Goal: Task Accomplishment & Management: Manage account settings

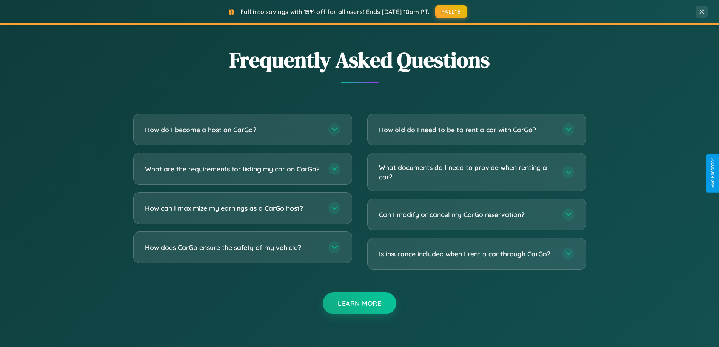
scroll to position [1451, 0]
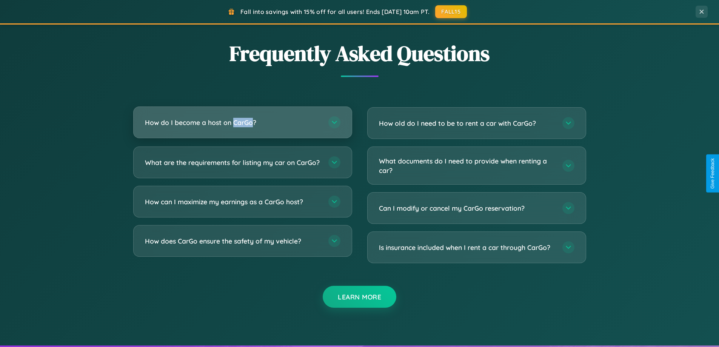
click at [242, 122] on h3 "How do I become a host on CarGo?" at bounding box center [233, 122] width 176 height 9
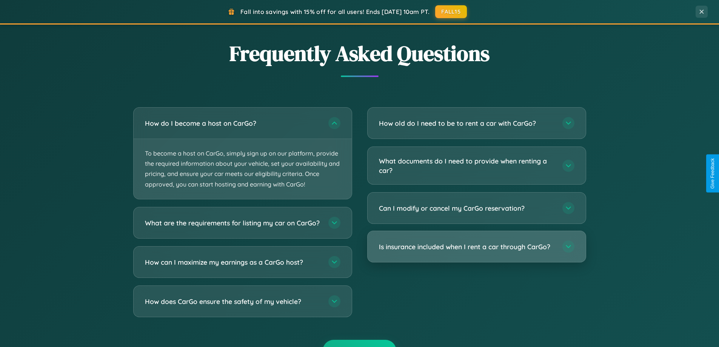
click at [476, 247] on h3 "Is insurance included when I rent a car through CarGo?" at bounding box center [467, 246] width 176 height 9
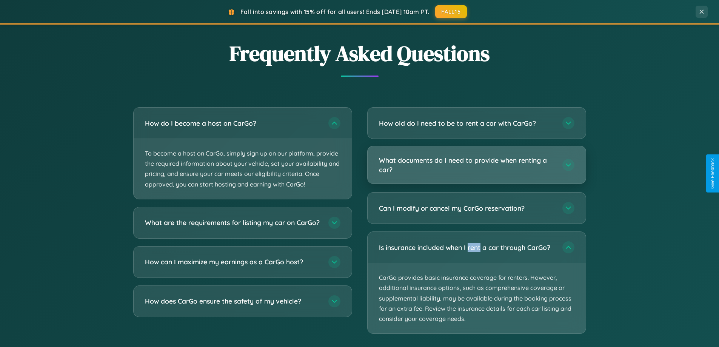
click at [476, 165] on h3 "What documents do I need to provide when renting a car?" at bounding box center [467, 164] width 176 height 18
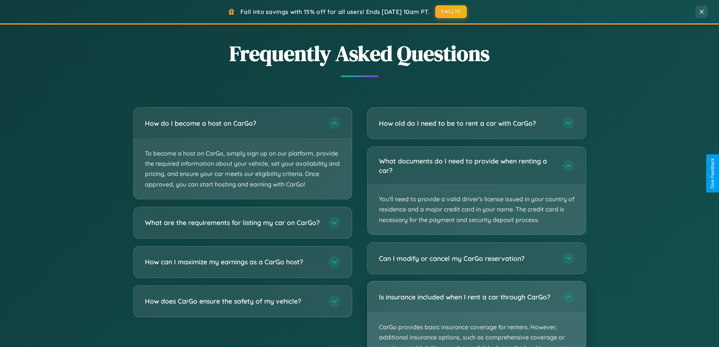
click at [476, 314] on p "CarGo provides basic insurance coverage for renters. However, additional insura…" at bounding box center [476, 347] width 218 height 70
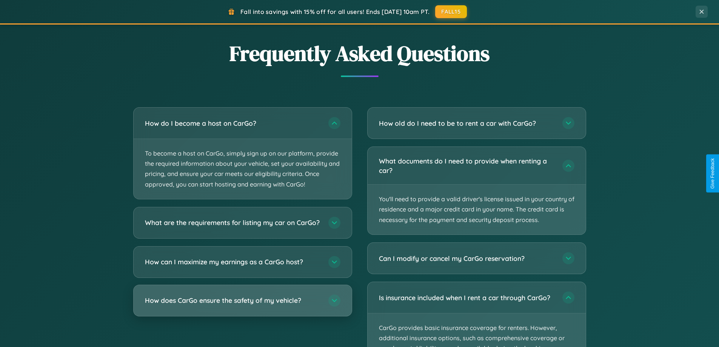
click at [242, 305] on h3 "How does CarGo ensure the safety of my vehicle?" at bounding box center [233, 299] width 176 height 9
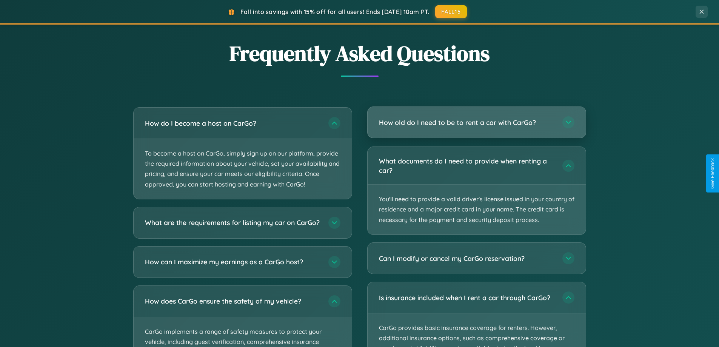
click at [476, 122] on h3 "How old do I need to be to rent a car with CarGo?" at bounding box center [467, 122] width 176 height 9
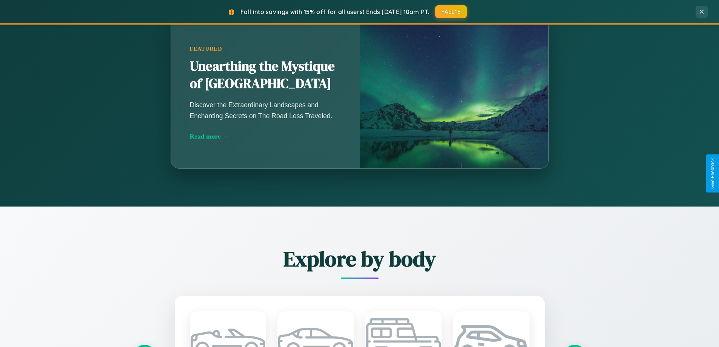
scroll to position [0, 0]
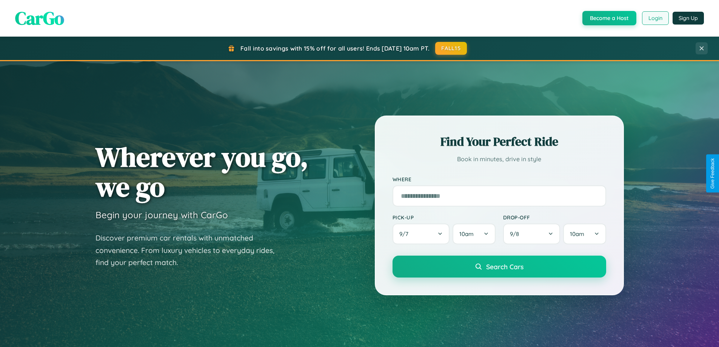
click at [654, 18] on button "Login" at bounding box center [655, 18] width 27 height 14
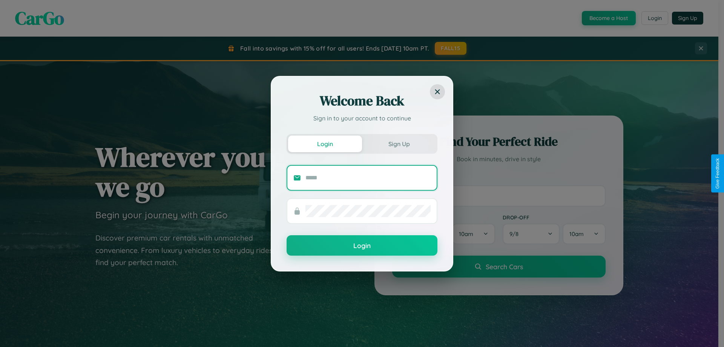
click at [368, 177] on input "text" at bounding box center [368, 178] width 125 height 12
type input "**********"
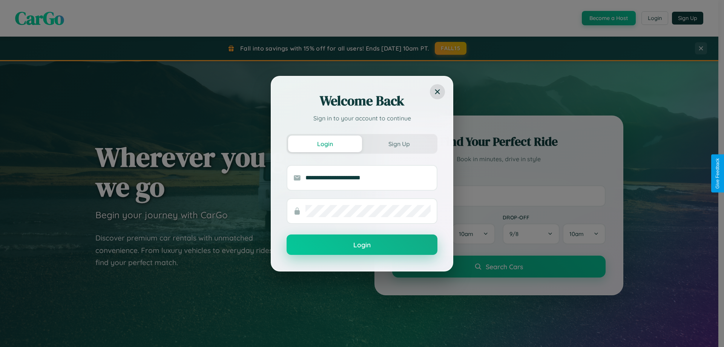
click at [362, 245] on button "Login" at bounding box center [362, 244] width 151 height 20
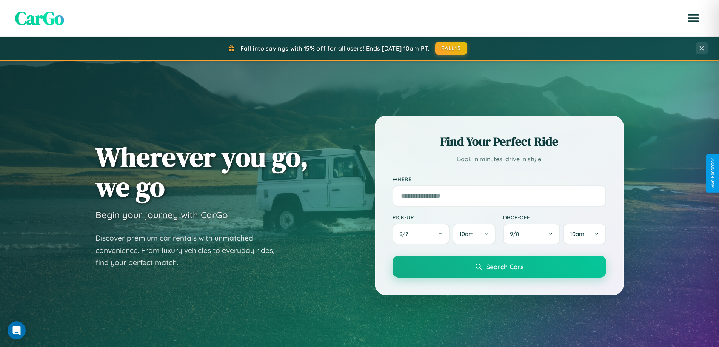
scroll to position [325, 0]
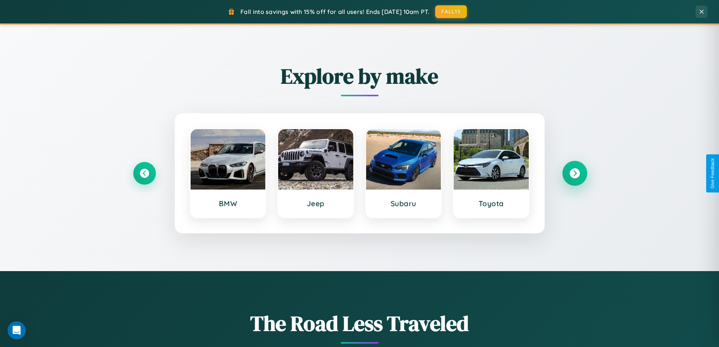
click at [574, 173] on icon at bounding box center [574, 173] width 10 height 10
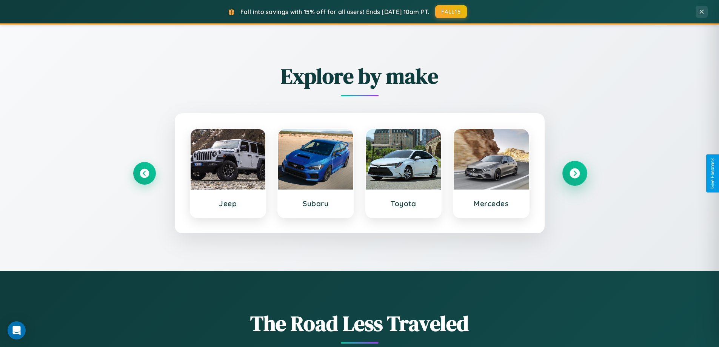
click at [574, 173] on icon at bounding box center [574, 173] width 10 height 10
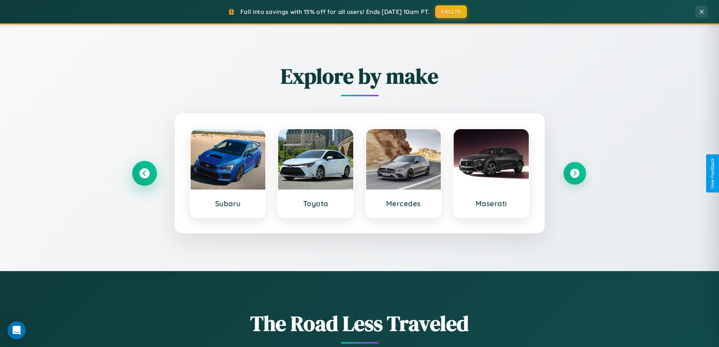
click at [144, 173] on icon at bounding box center [144, 173] width 10 height 10
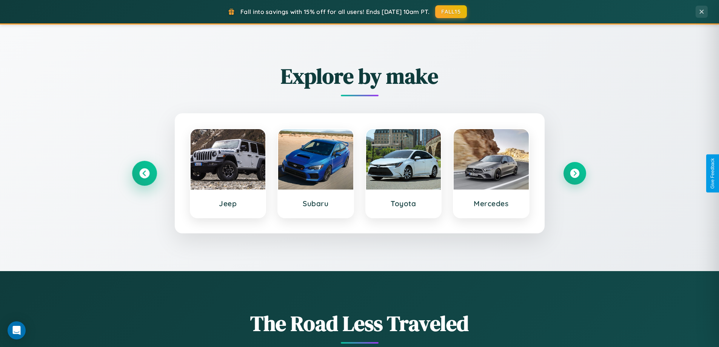
click at [144, 173] on icon at bounding box center [144, 173] width 10 height 10
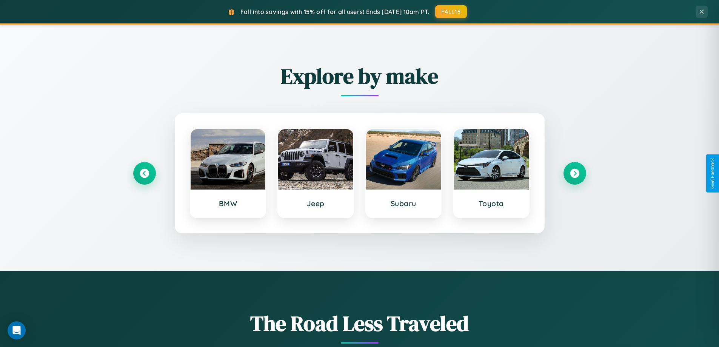
scroll to position [0, 0]
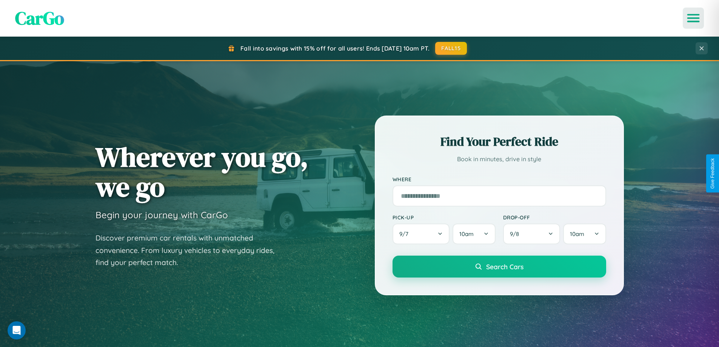
click at [693, 18] on icon "Open menu" at bounding box center [693, 18] width 11 height 7
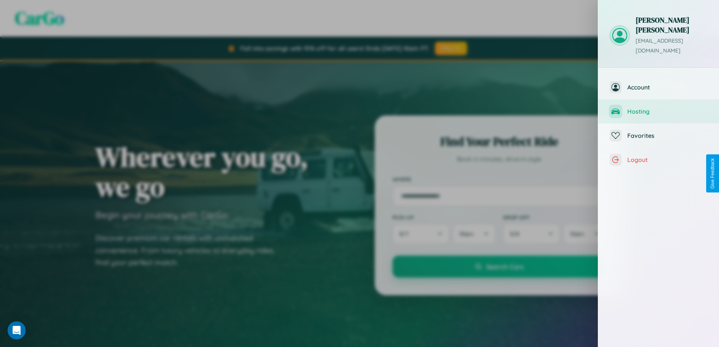
click at [658, 108] on span "Hosting" at bounding box center [667, 112] width 80 height 8
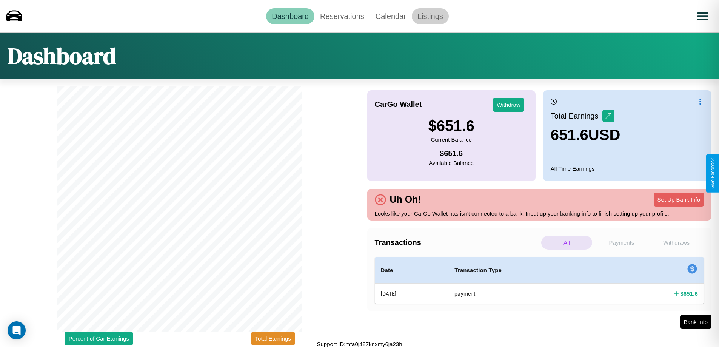
click at [430, 16] on link "Listings" at bounding box center [430, 16] width 37 height 16
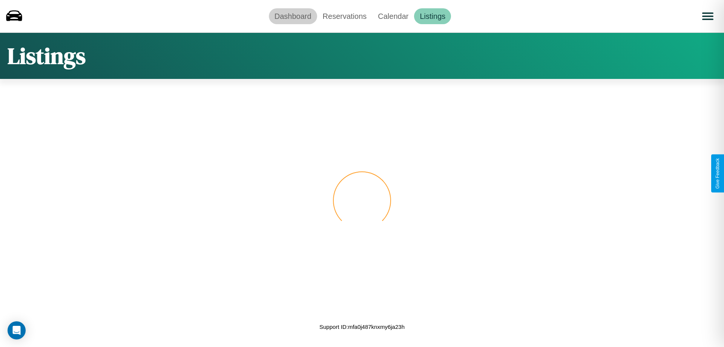
click at [293, 16] on link "Dashboard" at bounding box center [293, 16] width 48 height 16
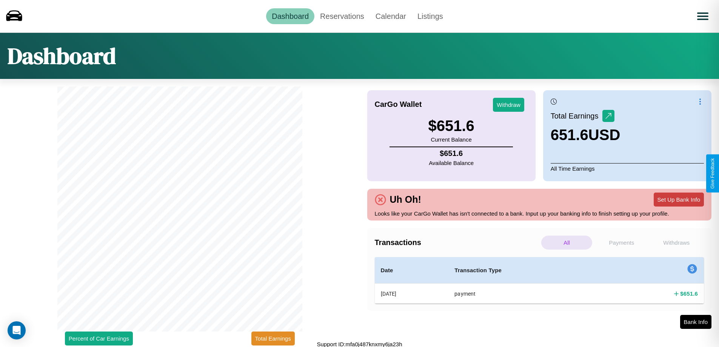
click at [678, 199] on button "Set Up Bank Info" at bounding box center [678, 199] width 50 height 14
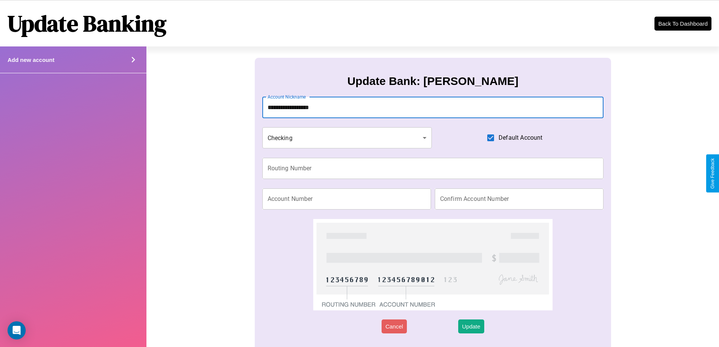
type input "**********"
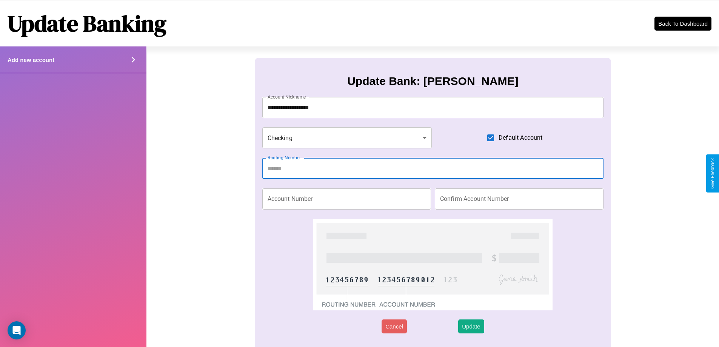
click at [432, 168] on input "Routing Number" at bounding box center [432, 168] width 341 height 21
type input "*********"
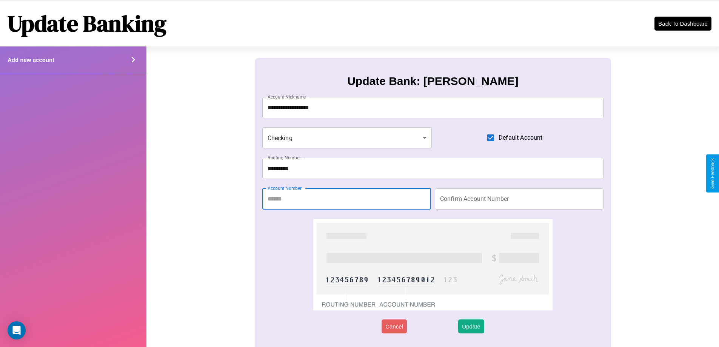
click at [346, 198] on input "Account Number" at bounding box center [346, 198] width 169 height 21
type input "********"
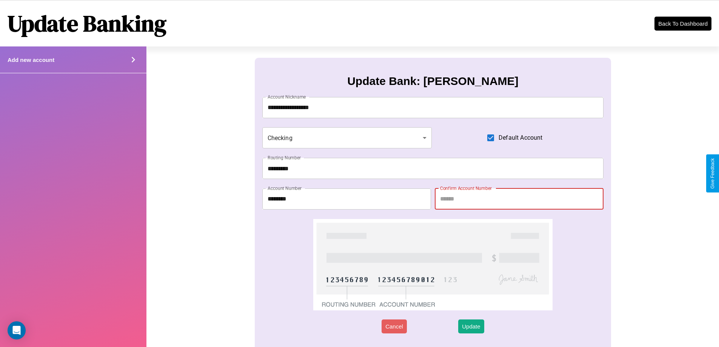
click at [519, 198] on input "Confirm Account Number" at bounding box center [519, 198] width 169 height 21
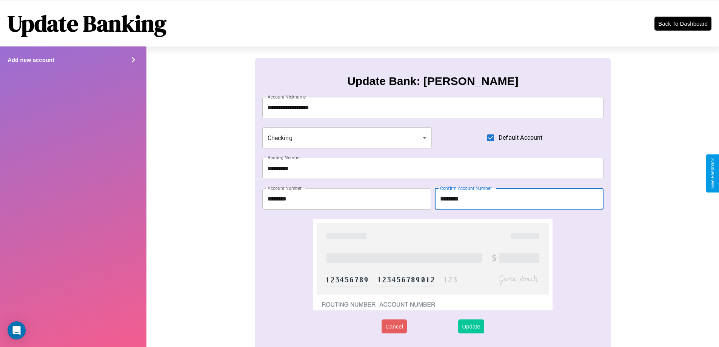
type input "********"
click at [471, 326] on button "Update" at bounding box center [471, 326] width 26 height 14
